Goal: Task Accomplishment & Management: Complete application form

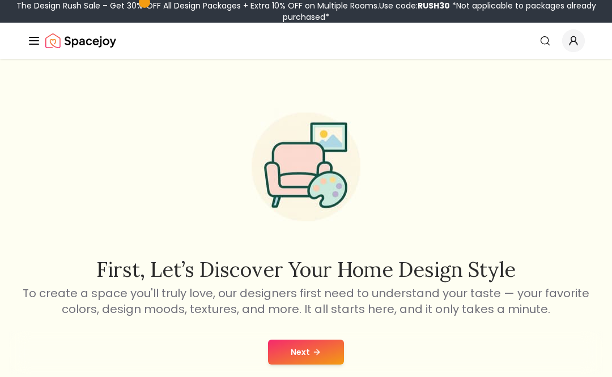
click at [341, 358] on button "Next" at bounding box center [306, 352] width 76 height 25
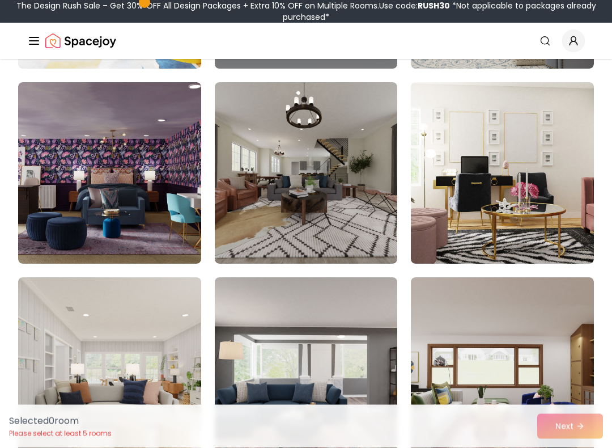
scroll to position [280, 0]
click at [339, 180] on img at bounding box center [306, 172] width 183 height 181
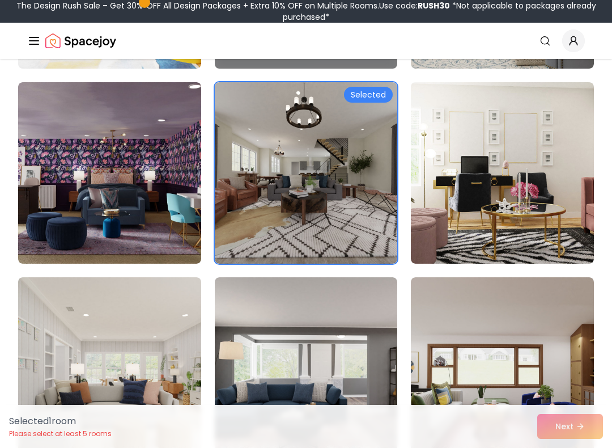
click at [375, 219] on img at bounding box center [306, 172] width 183 height 181
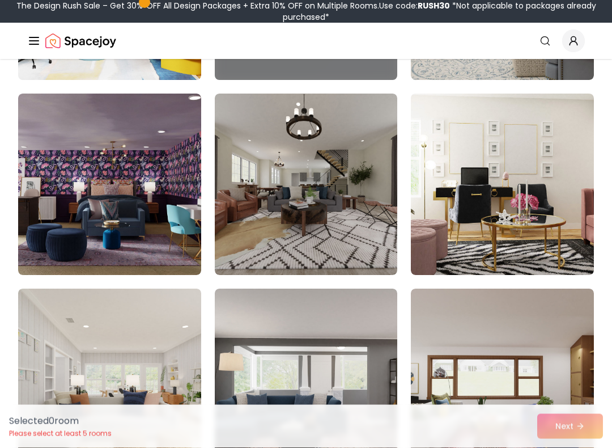
scroll to position [269, 0]
click at [303, 258] on img at bounding box center [306, 183] width 183 height 181
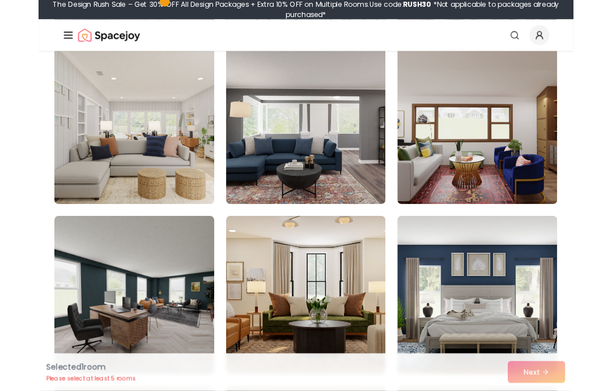
scroll to position [501, 0]
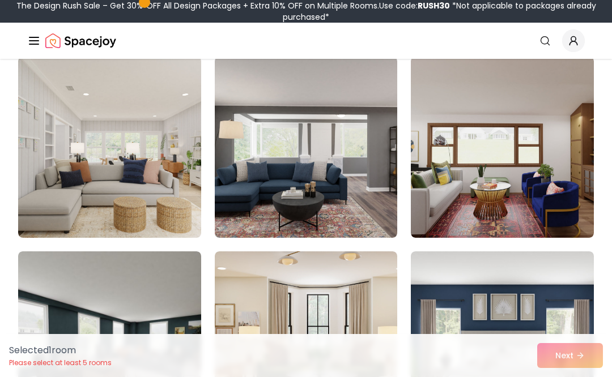
click at [32, 152] on img at bounding box center [109, 147] width 183 height 181
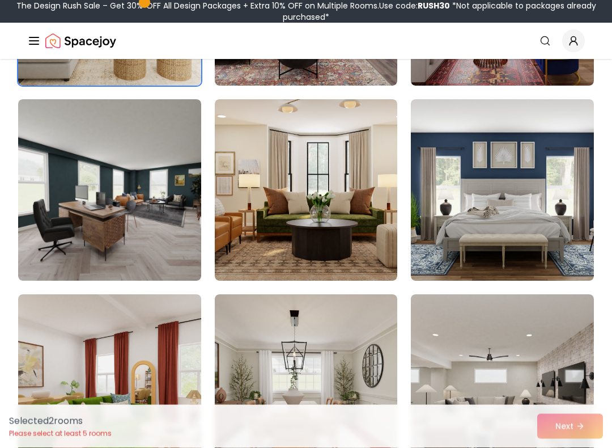
scroll to position [653, 0]
click at [538, 244] on img at bounding box center [502, 189] width 183 height 181
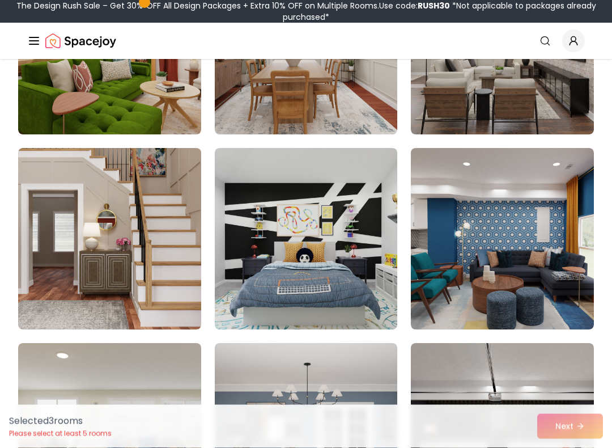
scroll to position [1027, 0]
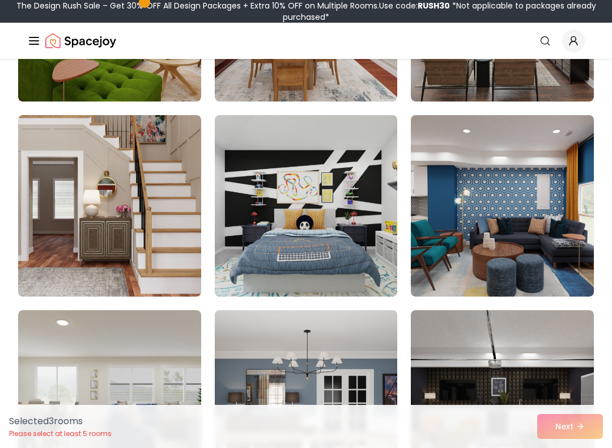
click at [46, 256] on img at bounding box center [109, 205] width 183 height 181
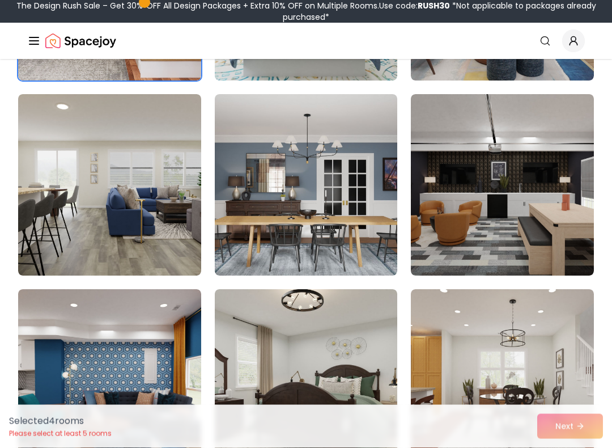
scroll to position [1243, 0]
click at [555, 257] on img at bounding box center [502, 184] width 183 height 181
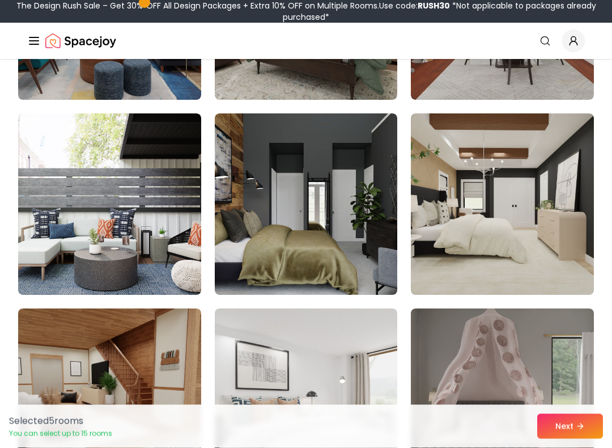
scroll to position [1614, 0]
click at [537, 246] on img at bounding box center [502, 203] width 183 height 181
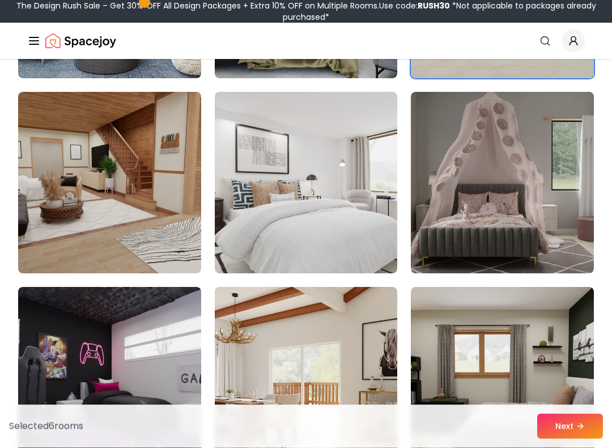
scroll to position [1830, 0]
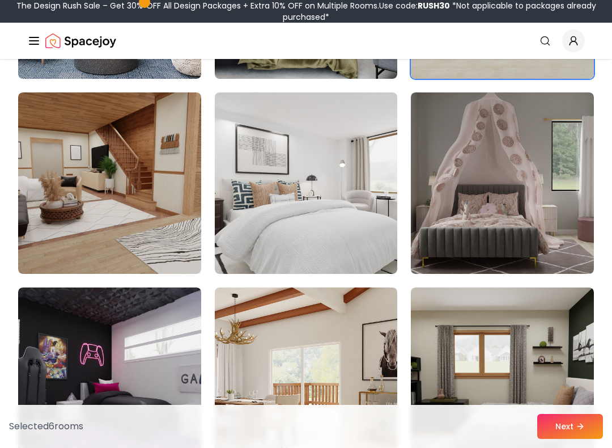
click at [35, 214] on img at bounding box center [109, 182] width 183 height 181
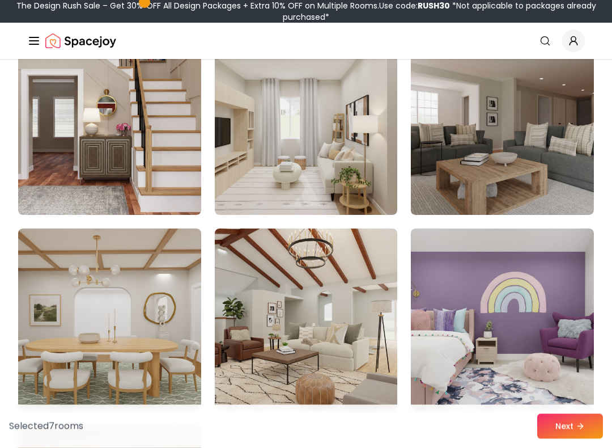
scroll to position [2285, 0]
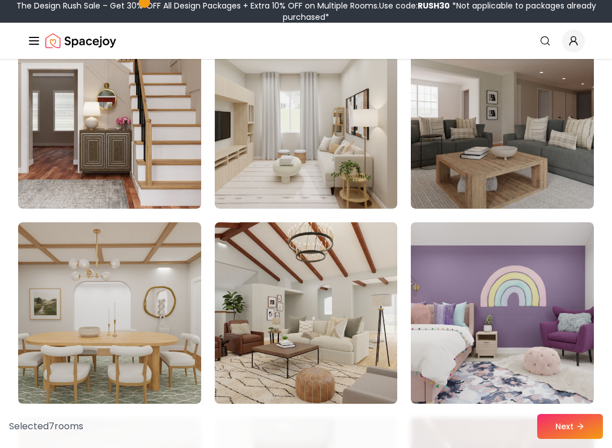
click at [578, 177] on img at bounding box center [502, 117] width 183 height 181
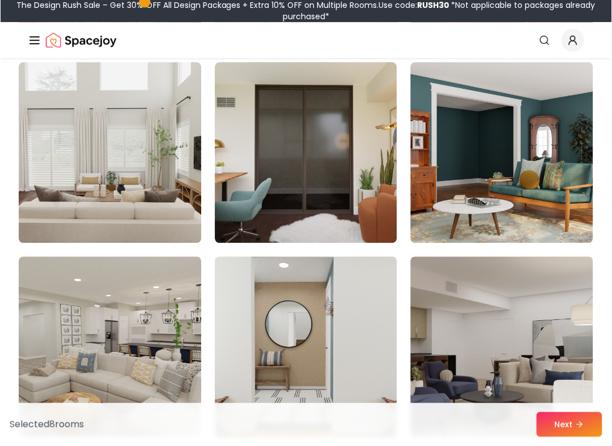
scroll to position [2831, 0]
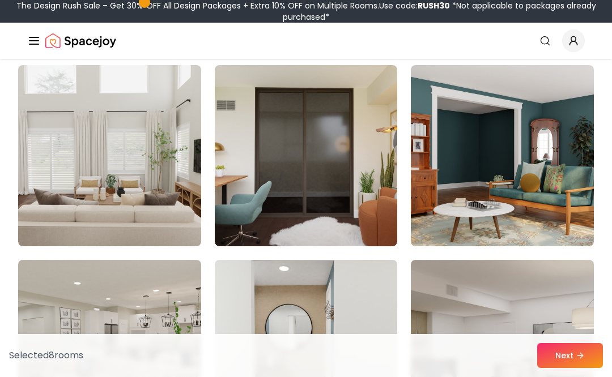
click at [40, 217] on img at bounding box center [109, 155] width 183 height 181
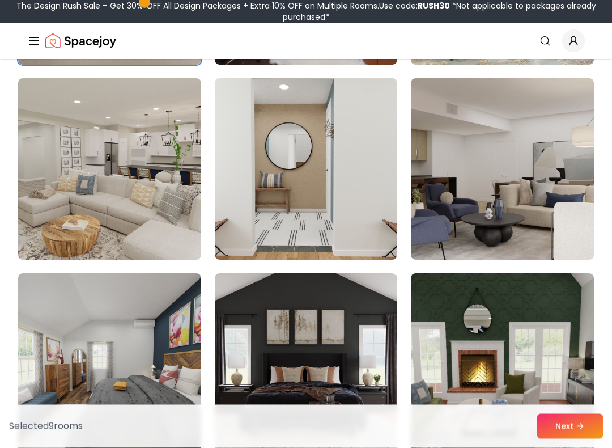
scroll to position [3023, 0]
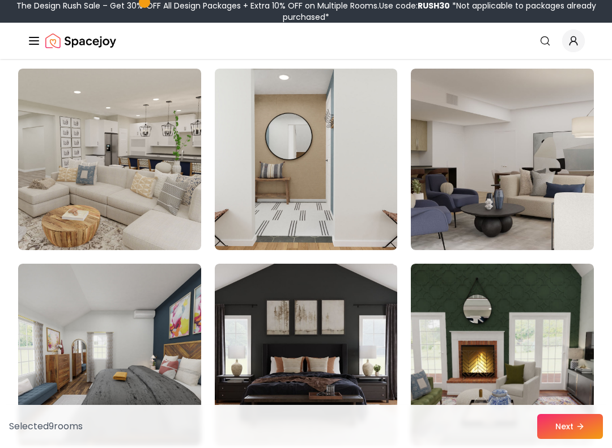
click at [32, 247] on img at bounding box center [109, 159] width 183 height 181
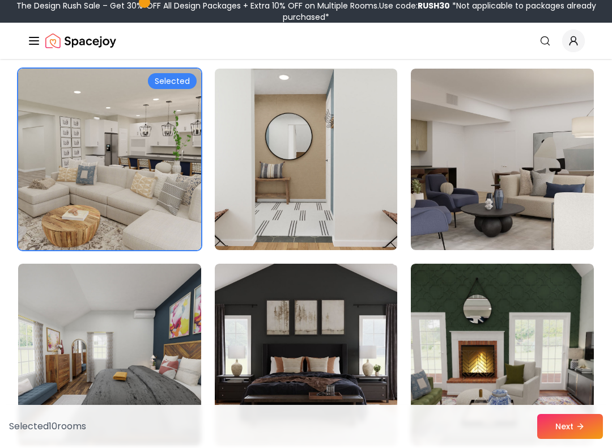
click at [288, 177] on img at bounding box center [306, 159] width 183 height 181
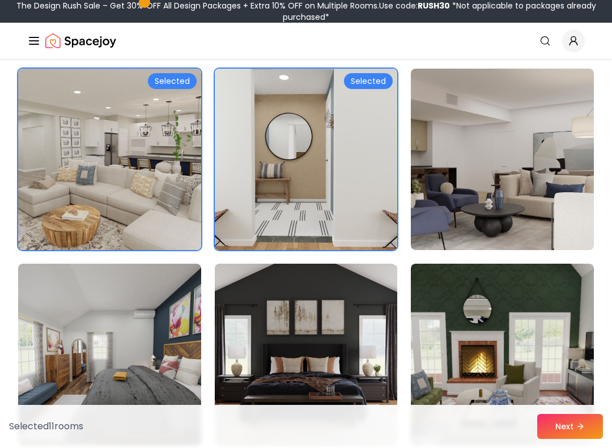
click at [509, 121] on img at bounding box center [502, 159] width 183 height 181
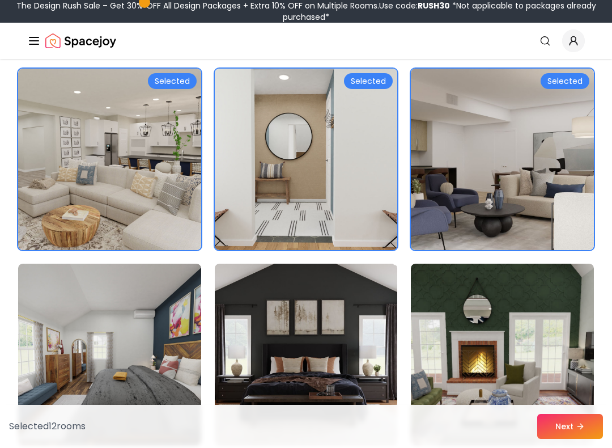
click at [512, 181] on img at bounding box center [502, 159] width 183 height 181
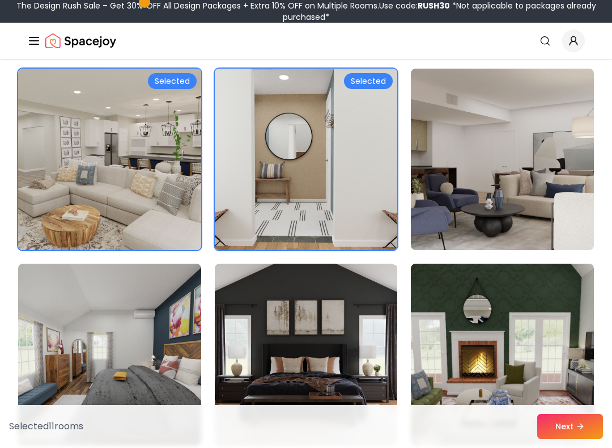
click at [316, 206] on img at bounding box center [306, 159] width 183 height 181
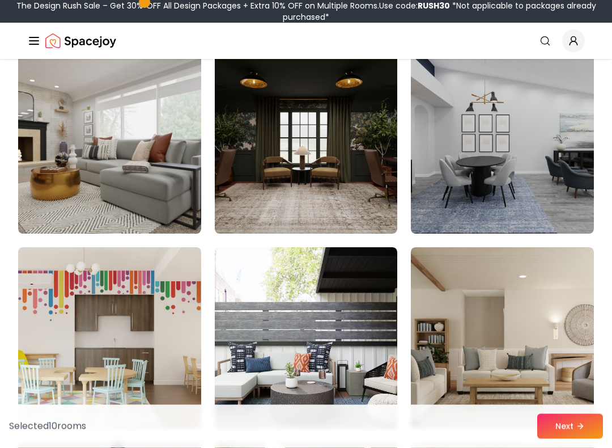
scroll to position [3439, 0]
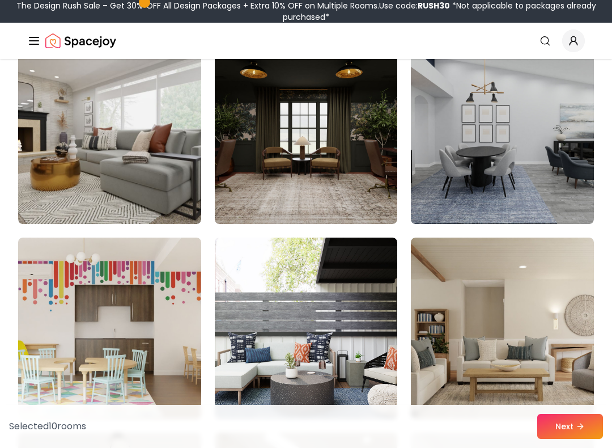
click at [32, 218] on img at bounding box center [109, 132] width 183 height 181
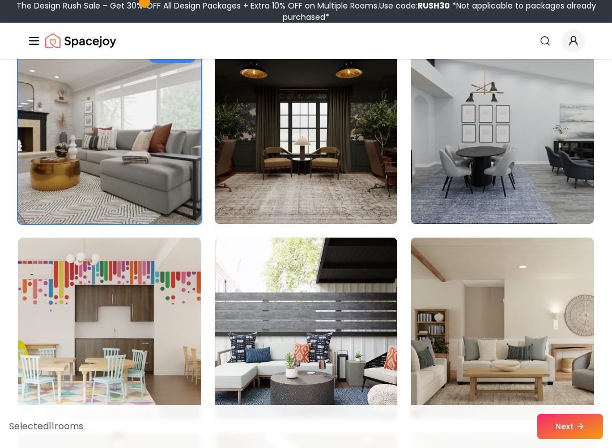
click at [29, 213] on img at bounding box center [109, 132] width 183 height 181
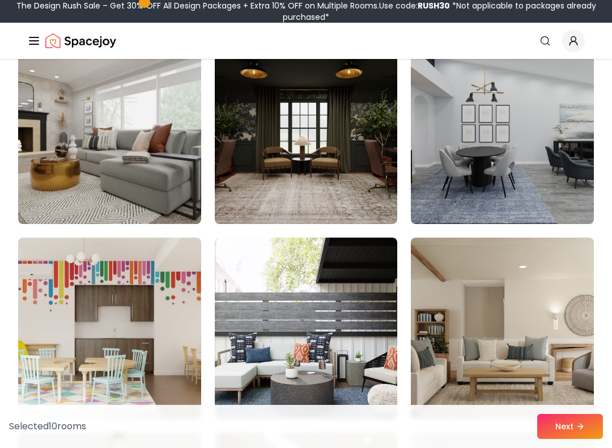
click at [524, 265] on img at bounding box center [502, 327] width 183 height 181
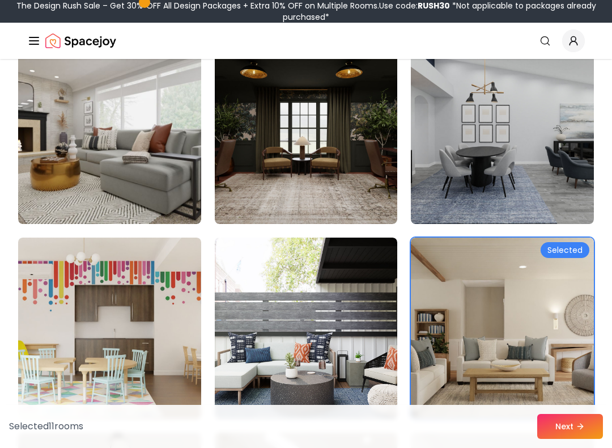
click at [28, 218] on img at bounding box center [109, 132] width 183 height 181
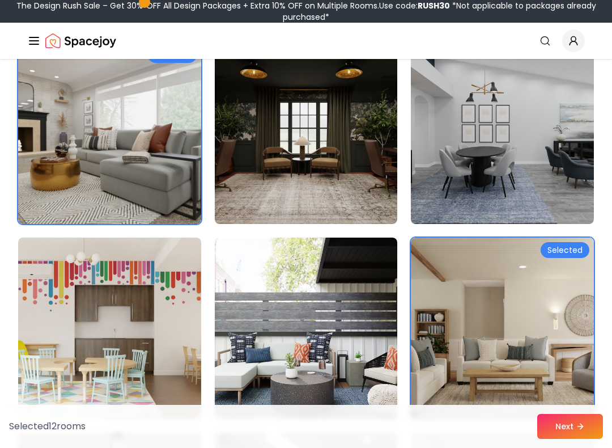
click at [567, 296] on img at bounding box center [502, 327] width 183 height 181
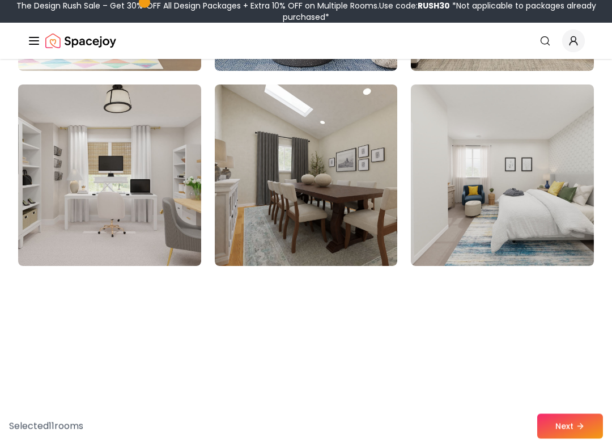
scroll to position [3787, 0]
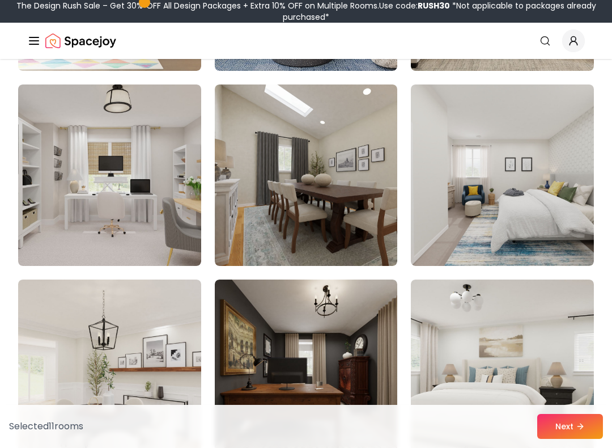
click at [545, 235] on img at bounding box center [502, 174] width 183 height 181
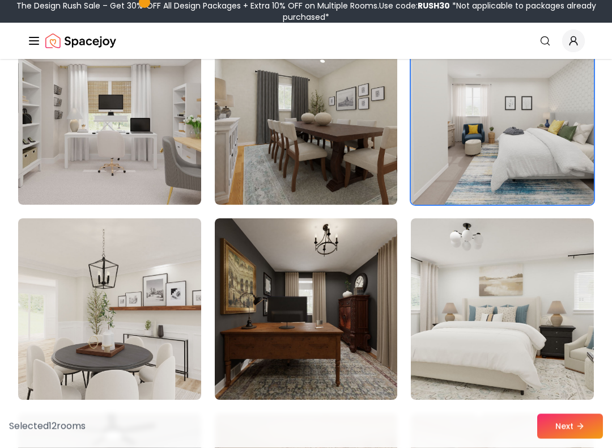
scroll to position [3848, 0]
click at [534, 323] on img at bounding box center [502, 308] width 183 height 181
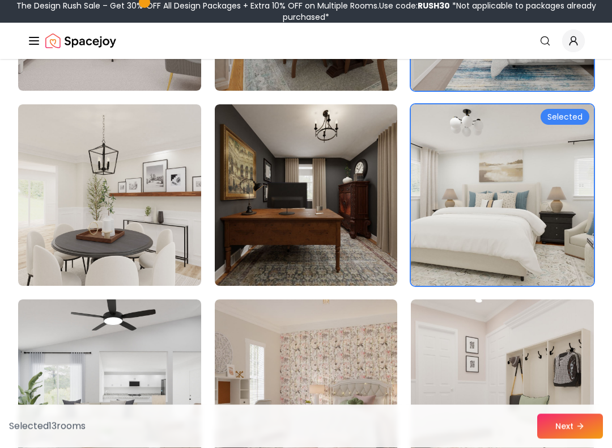
scroll to position [3960, 0]
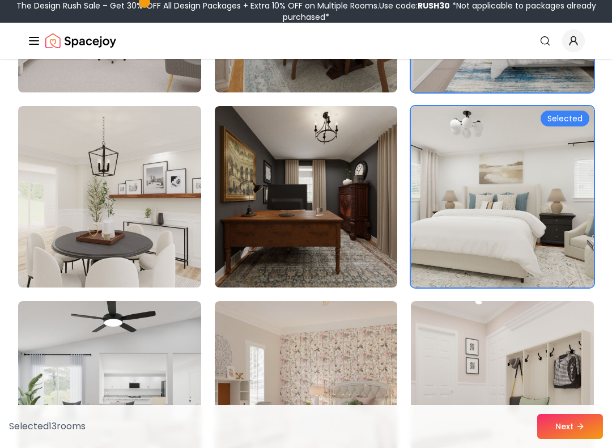
click at [310, 208] on img at bounding box center [306, 196] width 183 height 181
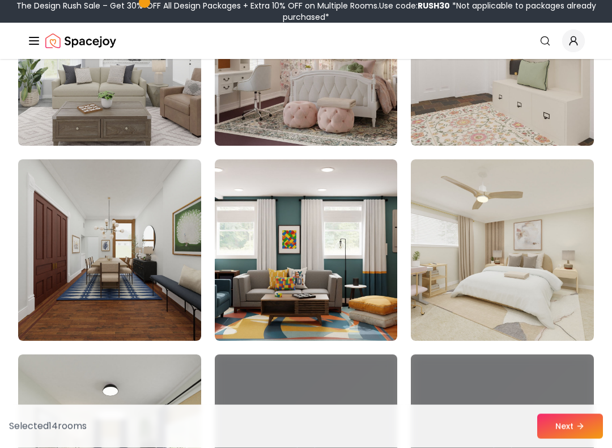
scroll to position [4298, 0]
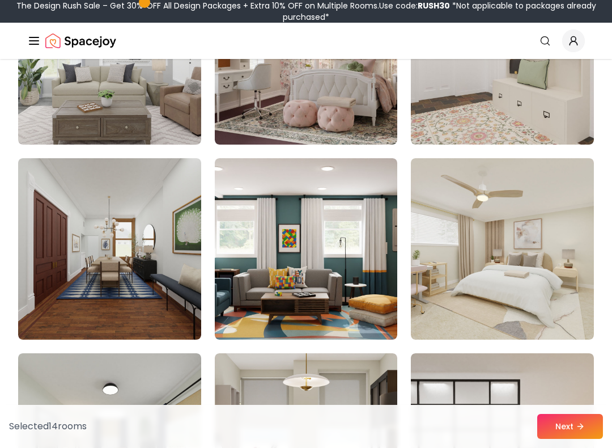
click at [550, 250] on img at bounding box center [502, 248] width 183 height 181
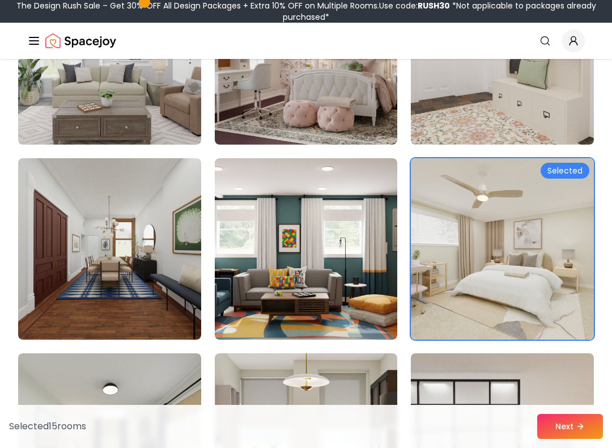
click at [42, 268] on img at bounding box center [109, 248] width 183 height 181
click at [50, 286] on img at bounding box center [109, 248] width 183 height 181
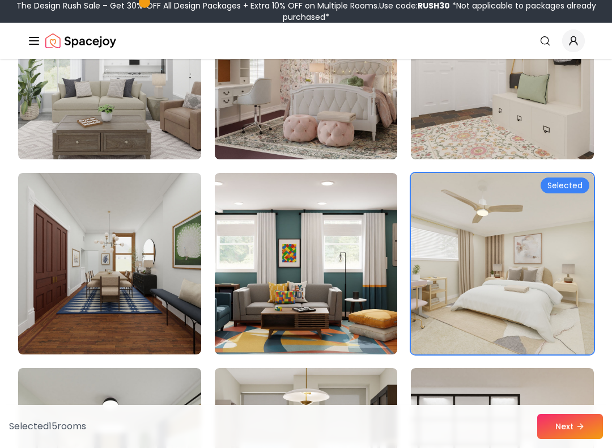
click at [44, 286] on img at bounding box center [109, 263] width 183 height 181
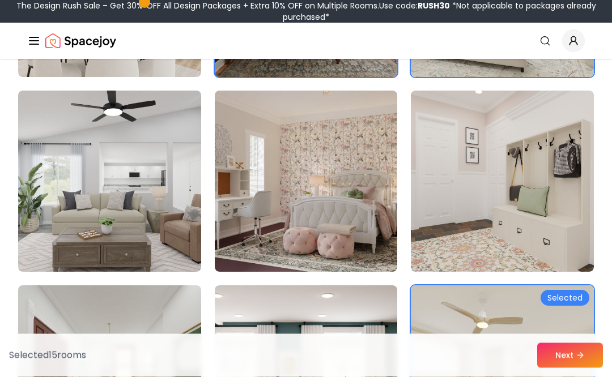
scroll to position [4170, 0]
click at [581, 355] on icon at bounding box center [580, 355] width 9 height 9
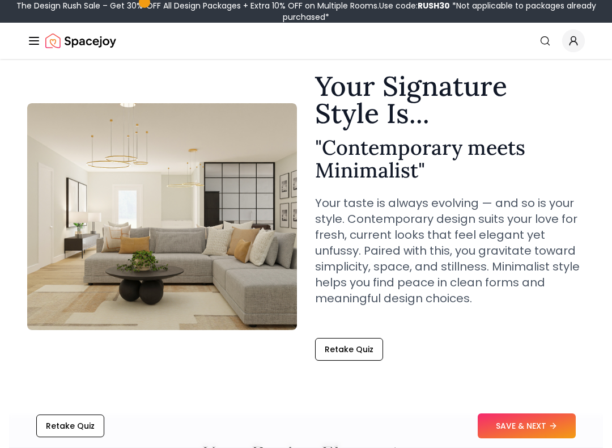
scroll to position [36, 0]
click at [559, 420] on button "SAVE & NEXT" at bounding box center [527, 426] width 98 height 25
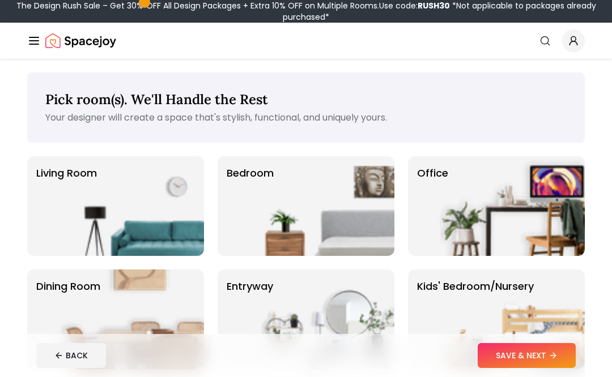
click at [41, 237] on p "Living Room" at bounding box center [66, 206] width 61 height 82
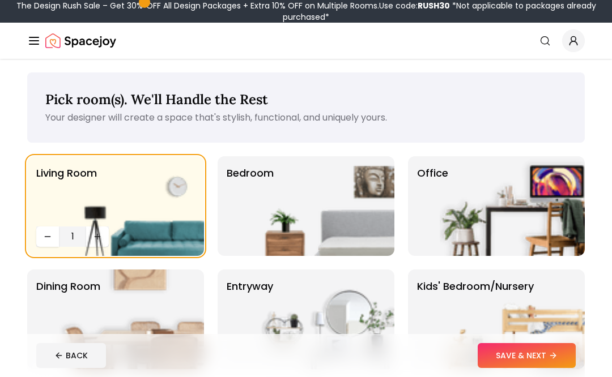
click at [38, 236] on button "Decrease quantity" at bounding box center [47, 237] width 23 height 20
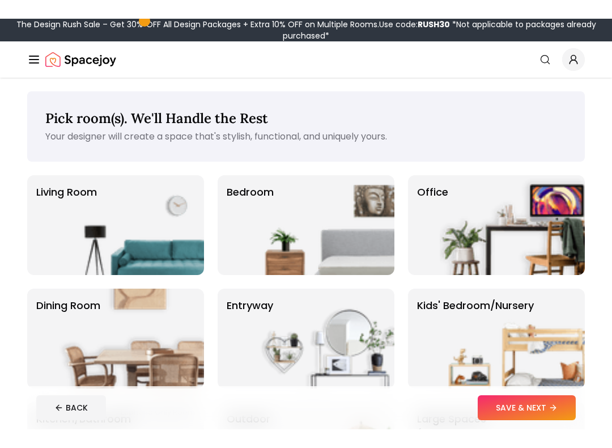
scroll to position [14, 0]
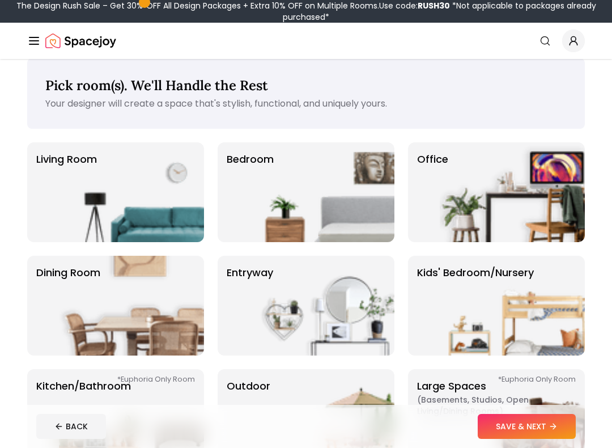
click at [546, 377] on button "SAVE & NEXT" at bounding box center [527, 426] width 98 height 25
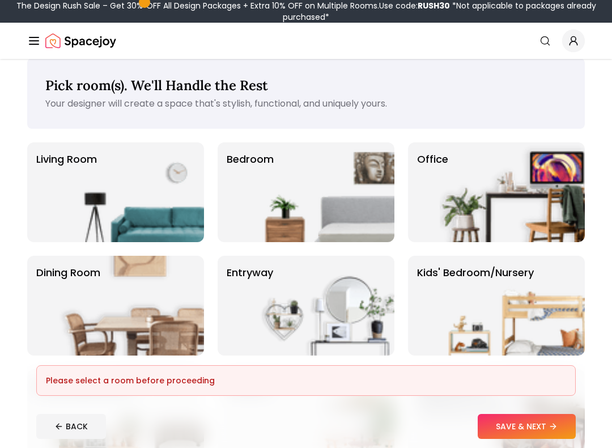
click at [554, 377] on icon at bounding box center [552, 426] width 9 height 9
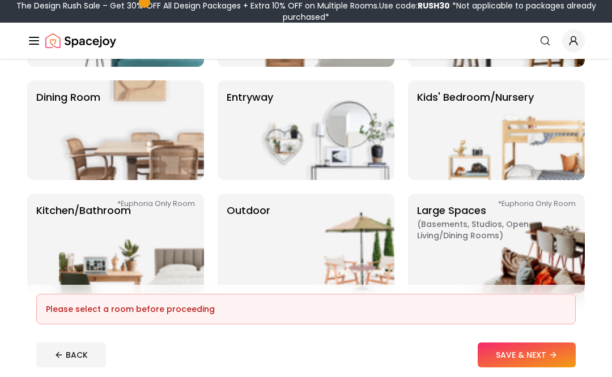
scroll to position [188, 0]
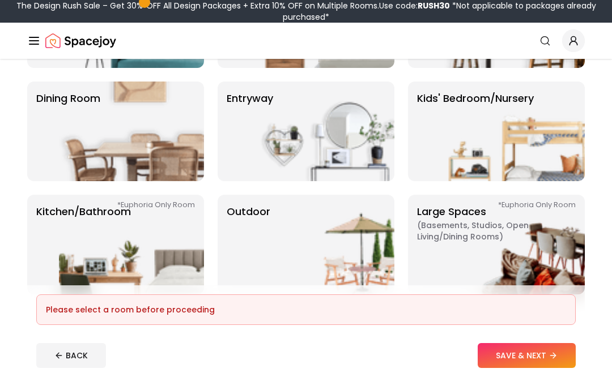
click at [381, 255] on img at bounding box center [321, 245] width 145 height 100
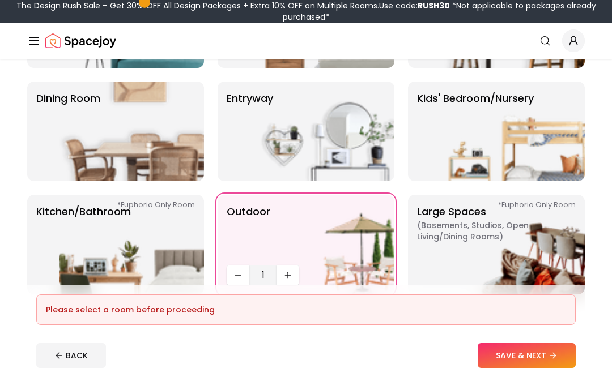
click at [548, 361] on button "SAVE & NEXT" at bounding box center [527, 355] width 98 height 25
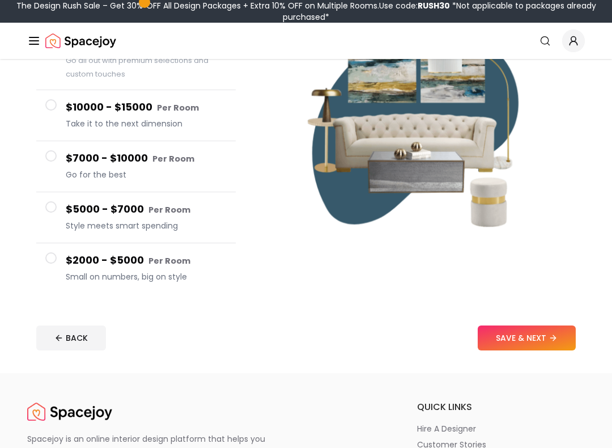
click at [192, 249] on button "$2000 - $5000 Per Room Small on numbers, big on style" at bounding box center [135, 269] width 199 height 50
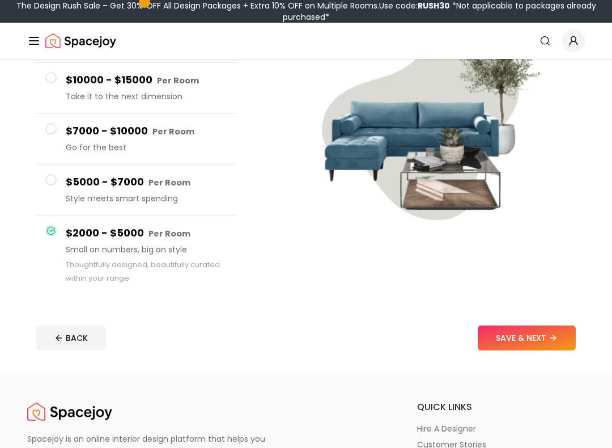
click at [513, 341] on button "SAVE & NEXT" at bounding box center [527, 337] width 98 height 25
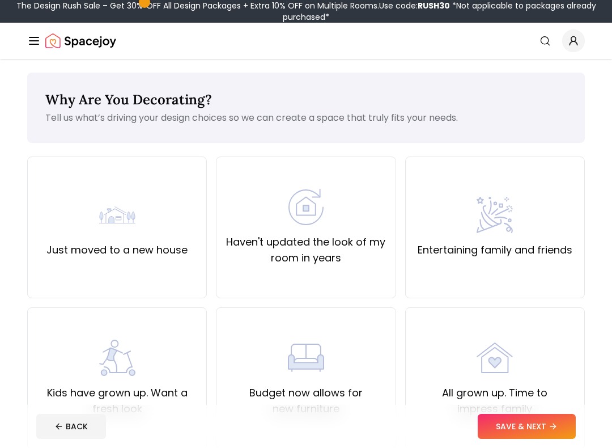
click at [71, 184] on div "Just moved to a new house" at bounding box center [117, 227] width 180 height 142
